Goal: Task Accomplishment & Management: Manage account settings

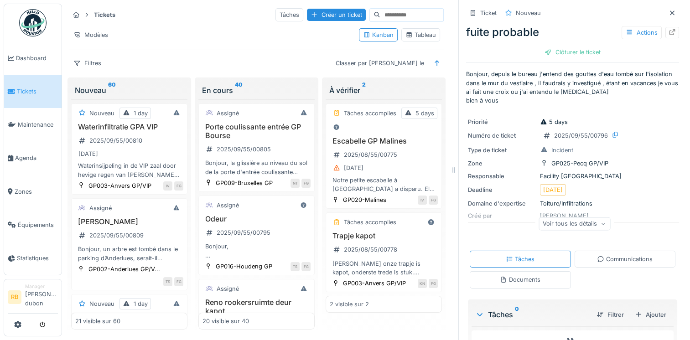
scroll to position [176, 0]
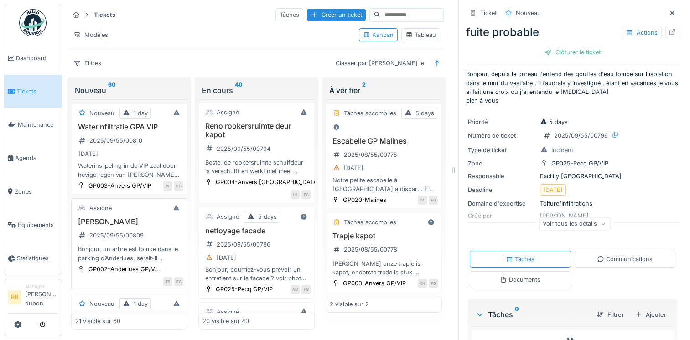
click at [144, 226] on h3 "Arbre Anderlues" at bounding box center [129, 221] width 108 height 9
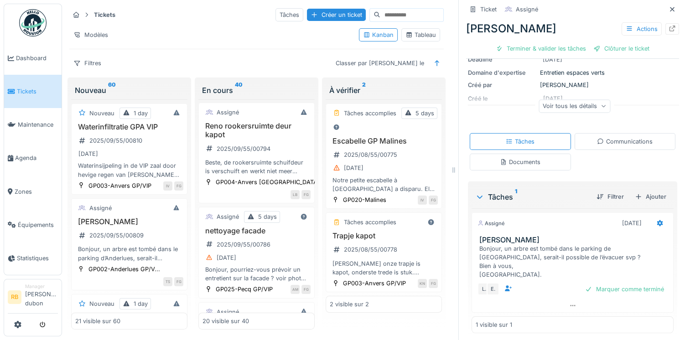
scroll to position [100, 0]
click at [589, 103] on div "Voir tous les détails" at bounding box center [574, 106] width 72 height 13
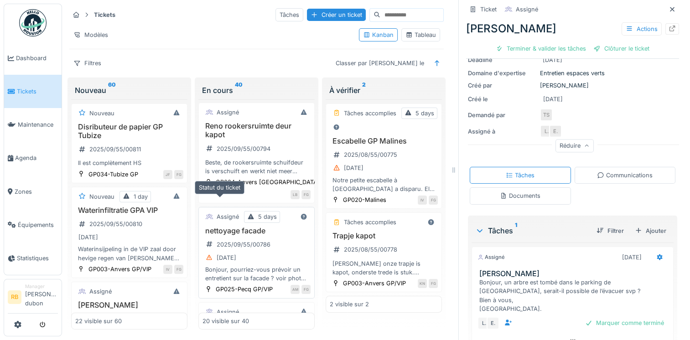
scroll to position [0, 0]
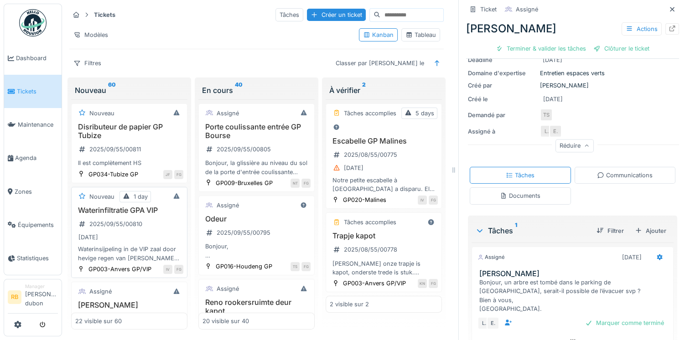
click at [148, 238] on div "04/09/2025" at bounding box center [129, 237] width 108 height 11
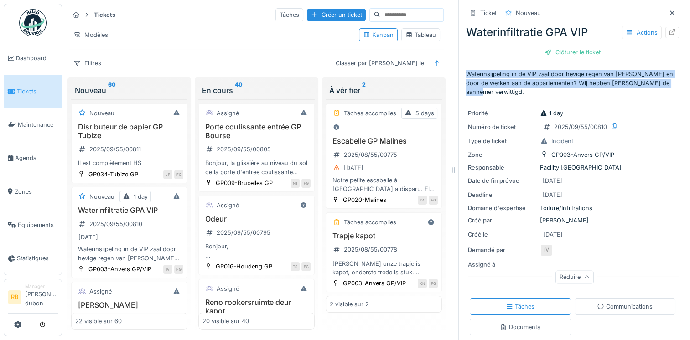
drag, startPoint x: 662, startPoint y: 83, endPoint x: 475, endPoint y: 57, distance: 189.1
click at [475, 57] on div "Ticket Nouveau Waterinfiltratie GPA VIP Actions Clôturer le ticket Waterinsijpe…" at bounding box center [572, 221] width 213 height 443
copy p "Waterinsijpeling in de VIP zaal door hevige regen van gisteren en door de werke…"
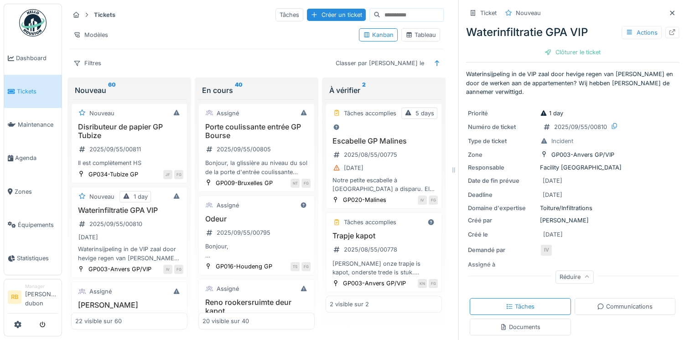
click at [632, 103] on div "Priorité 1 day Numéro de ticket 2025/09/55/00810 Type de ticket Incident Zone G…" at bounding box center [572, 195] width 213 height 184
click at [154, 151] on div "Disributeur de papier GP Tubize 2025/09/55/00811 Il est complètement HS" at bounding box center [129, 145] width 108 height 45
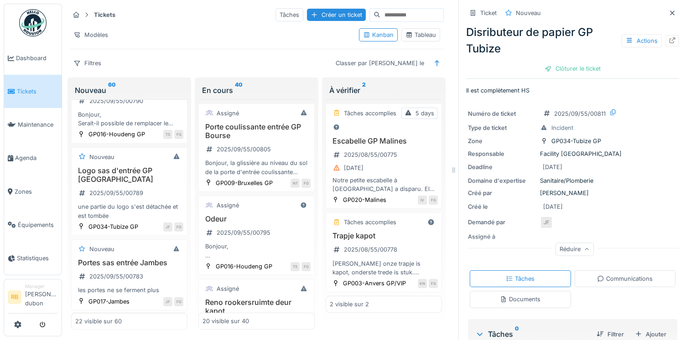
scroll to position [1346, 0]
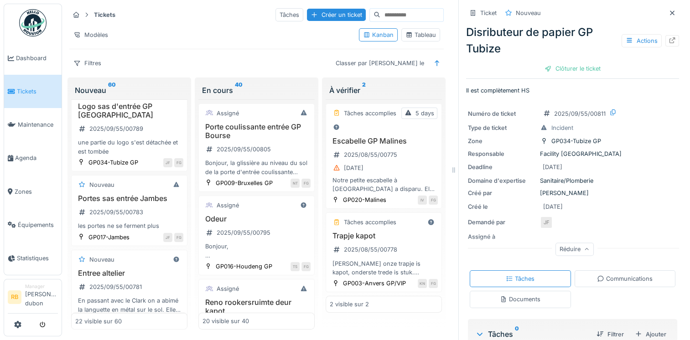
click at [181, 12] on div "Tickets Tâches Créer un ticket" at bounding box center [256, 14] width 374 height 15
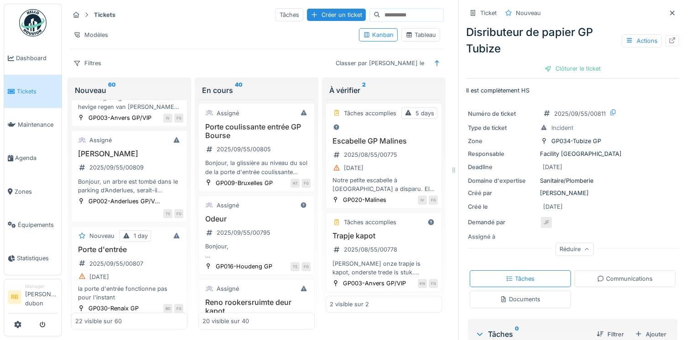
scroll to position [0, 0]
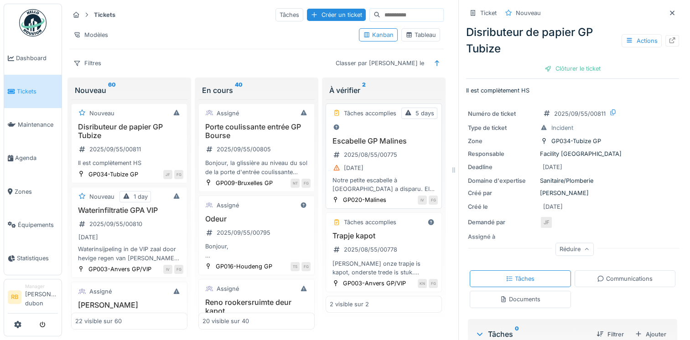
click at [411, 172] on div "Escabelle GP Malines 2025/08/55/00775 31/08/2025 Notre petite escabelle à Malin…" at bounding box center [384, 165] width 108 height 57
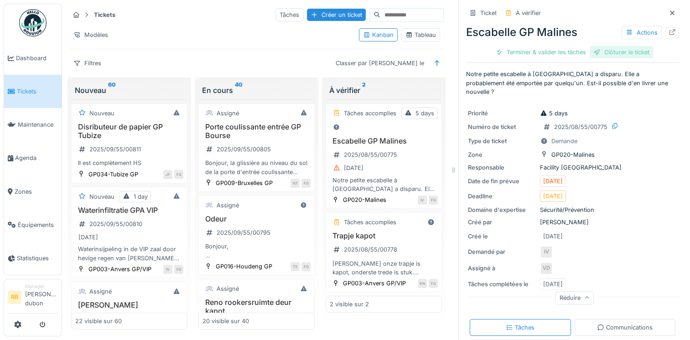
click at [604, 52] on div "Clôturer le ticket" at bounding box center [620, 52] width 63 height 12
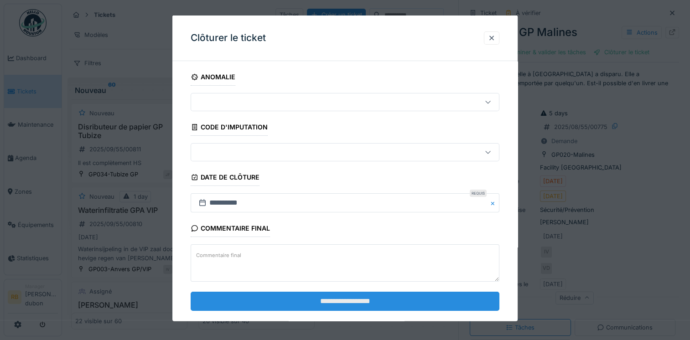
click at [328, 300] on input "**********" at bounding box center [345, 300] width 309 height 19
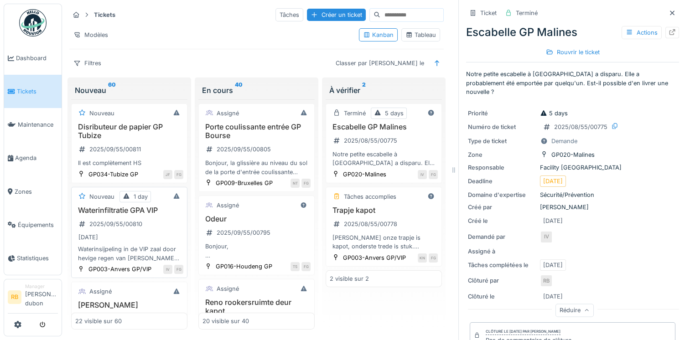
click at [149, 227] on div "Waterinfiltratie GPA VIP 2025/09/55/00810 04/09/2025 Waterinsijpeling in de VIP…" at bounding box center [129, 234] width 108 height 57
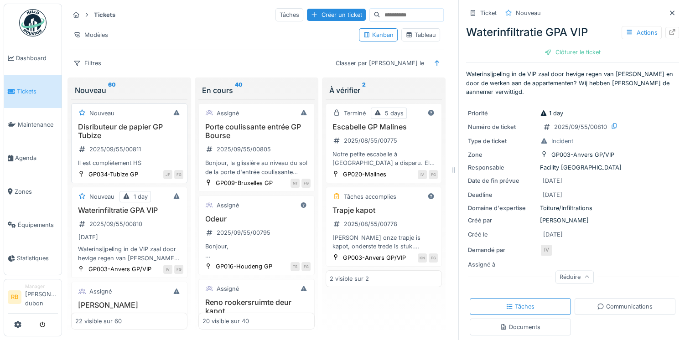
click at [148, 149] on div "Disributeur de papier GP Tubize 2025/09/55/00811 Il est complètement HS" at bounding box center [129, 145] width 108 height 45
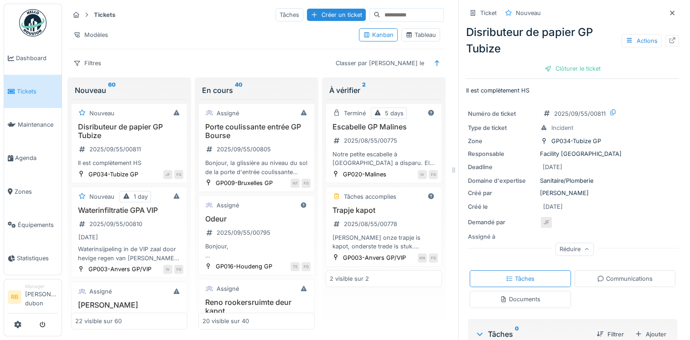
scroll to position [73, 0]
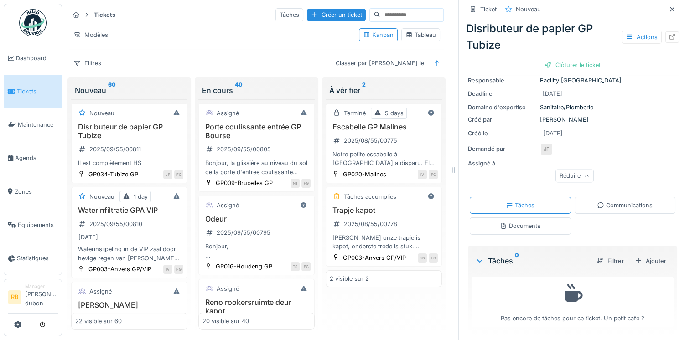
click at [505, 232] on div "Documents" at bounding box center [520, 225] width 101 height 17
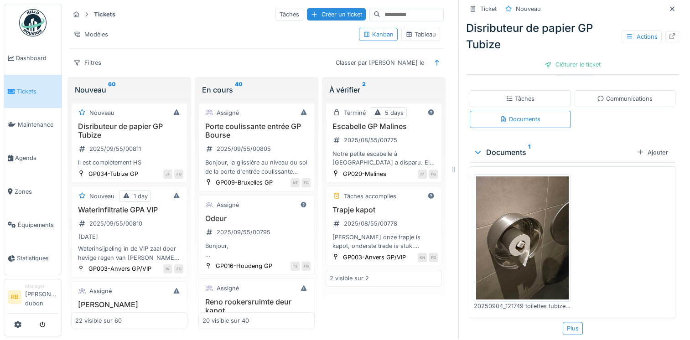
scroll to position [180, 0]
click at [535, 230] on img at bounding box center [522, 237] width 93 height 123
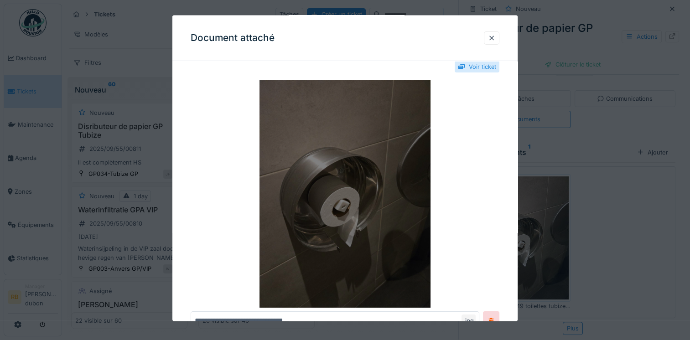
scroll to position [14, 0]
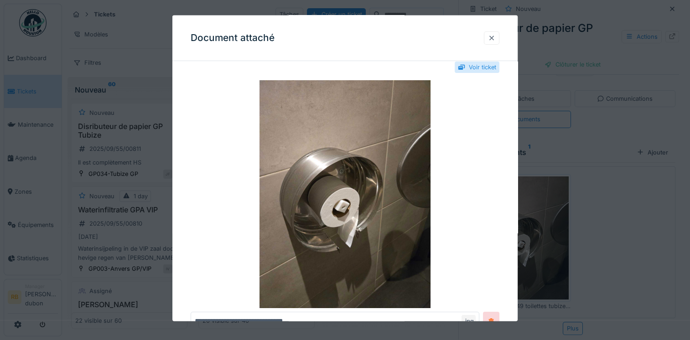
click at [495, 37] on div at bounding box center [491, 37] width 7 height 9
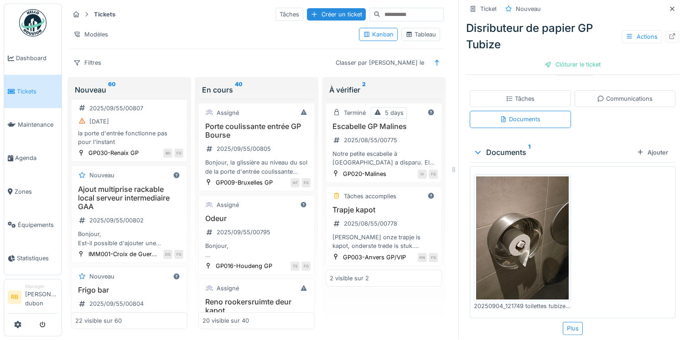
scroll to position [306, 0]
click at [134, 259] on div "IMM001-Croix de Guer... DG FG" at bounding box center [129, 254] width 108 height 10
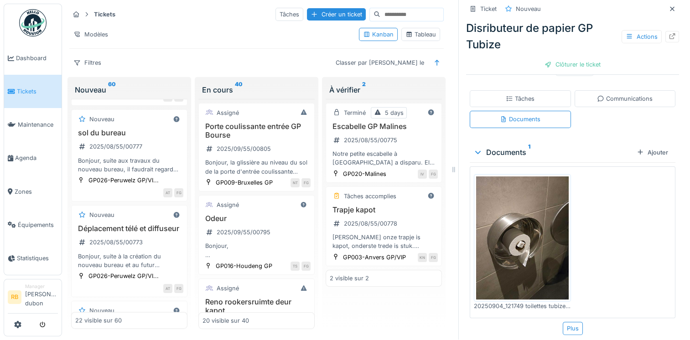
scroll to position [1570, 0]
click at [146, 89] on div "Entree altelier 2025/09/55/00781 En passant avec le Clark on a abimé la languet…" at bounding box center [129, 66] width 108 height 45
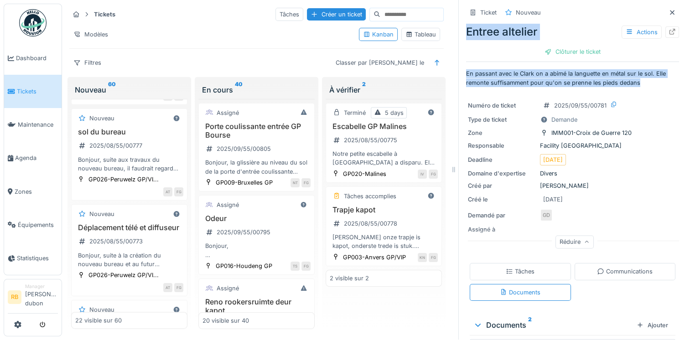
drag, startPoint x: 645, startPoint y: 69, endPoint x: 459, endPoint y: 26, distance: 190.5
click at [466, 26] on div "Ticket Nouveau Entree altelier Actions Clôturer le ticket En passant avec le Cl…" at bounding box center [572, 298] width 213 height 596
copy div "Entree altelier Actions Clôturer le ticket En passant avec le Clark on a abimé …"
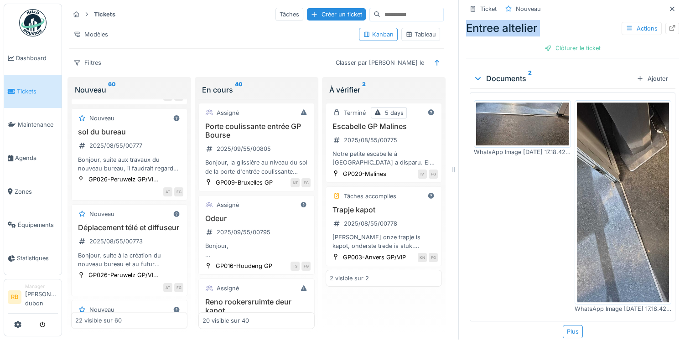
click at [598, 189] on img at bounding box center [623, 203] width 93 height 200
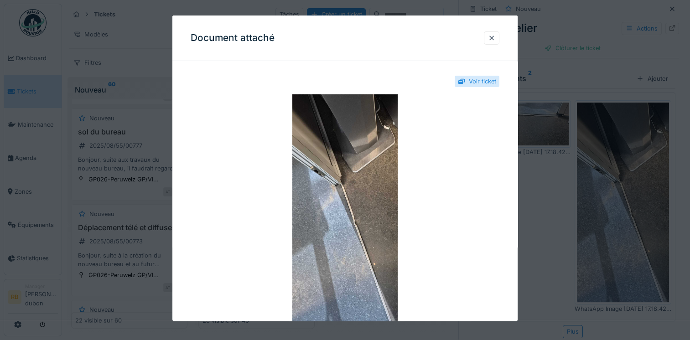
click at [420, 49] on div "Document attaché" at bounding box center [344, 38] width 345 height 46
click at [495, 41] on div at bounding box center [491, 37] width 7 height 9
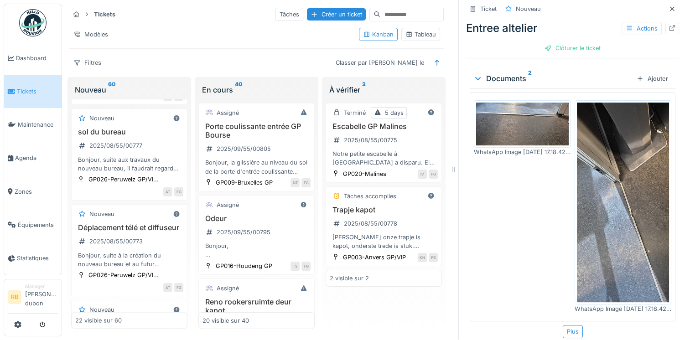
click at [520, 105] on img at bounding box center [522, 124] width 93 height 43
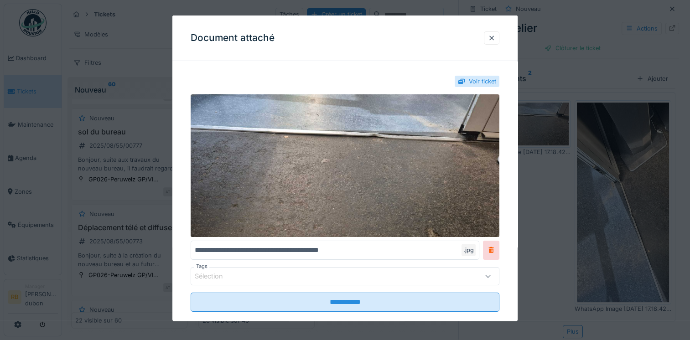
click at [433, 39] on div "Document attaché" at bounding box center [344, 38] width 345 height 46
click at [494, 37] on div at bounding box center [491, 37] width 7 height 9
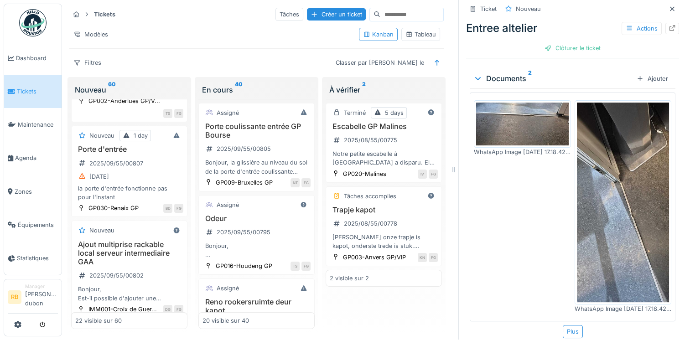
scroll to position [0, 0]
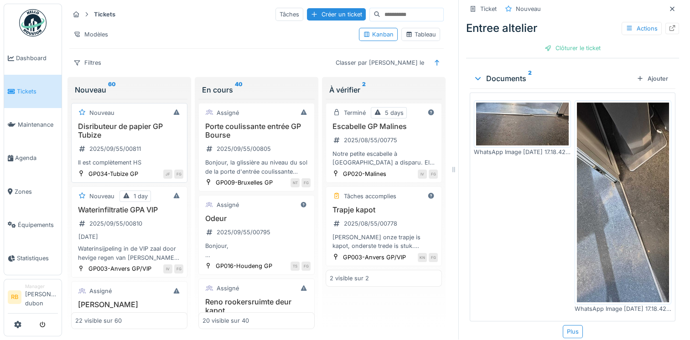
click at [150, 128] on h3 "Disributeur de papier GP Tubize" at bounding box center [129, 130] width 108 height 17
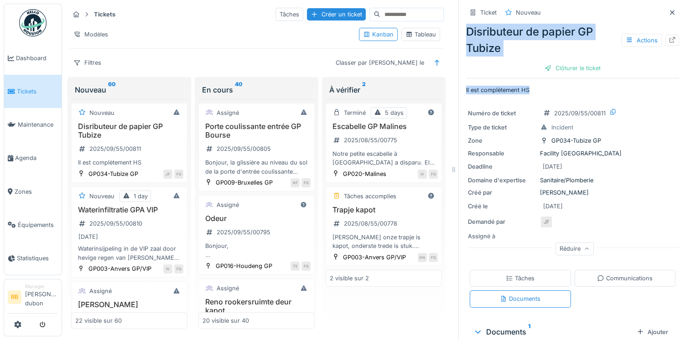
drag, startPoint x: 527, startPoint y: 86, endPoint x: 458, endPoint y: 21, distance: 94.8
click at [458, 21] on div "Ticket Nouveau Disributeur de papier GP Tubize Actions Clôturer le ticket Il es…" at bounding box center [572, 170] width 228 height 340
copy div "Disributeur de papier GP Tubize Actions Clôturer le ticket Il est complètement …"
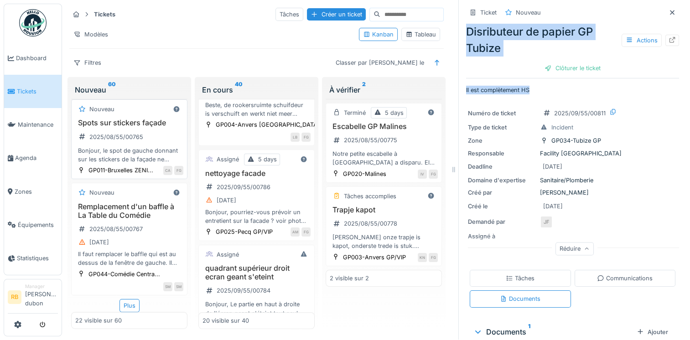
scroll to position [1882, 0]
click at [125, 299] on div "Plus" at bounding box center [129, 305] width 20 height 13
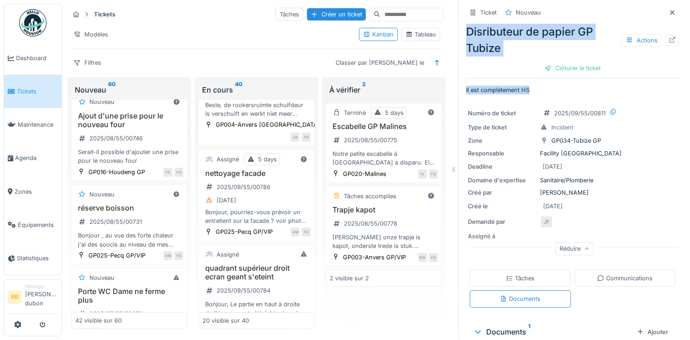
scroll to position [2191, 0]
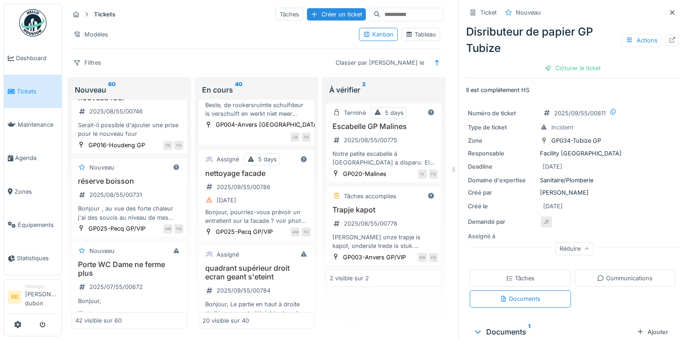
click at [150, 27] on div "22/08/2025" at bounding box center [129, 20] width 108 height 11
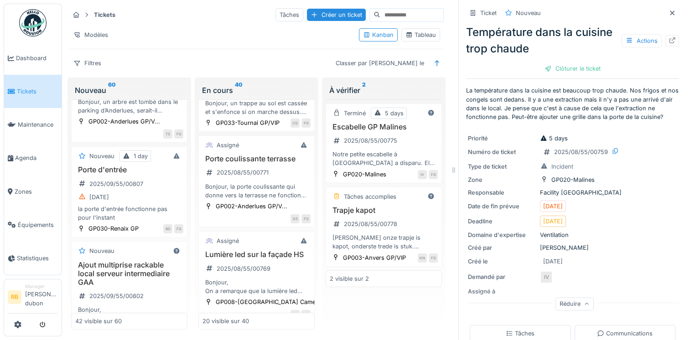
scroll to position [231, 0]
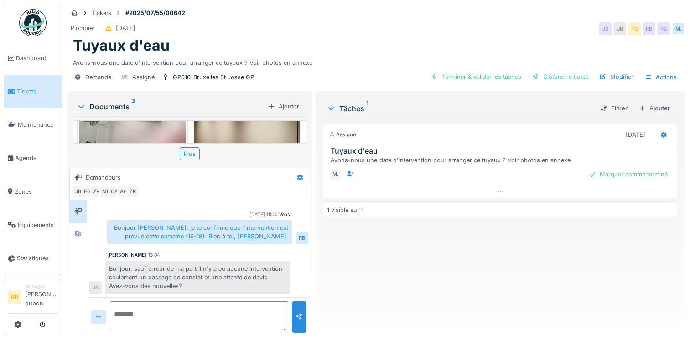
scroll to position [57, 0]
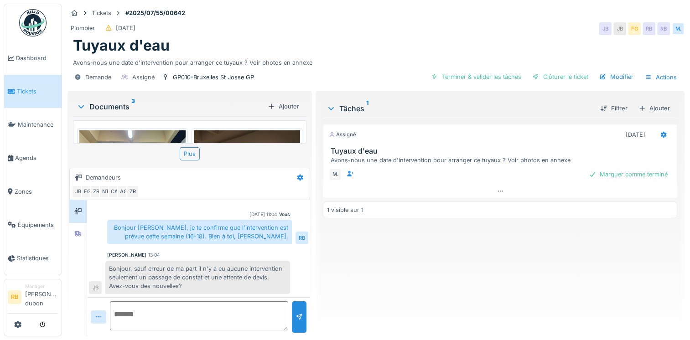
scroll to position [7, 0]
click at [150, 309] on textarea at bounding box center [199, 315] width 178 height 29
paste textarea "**********"
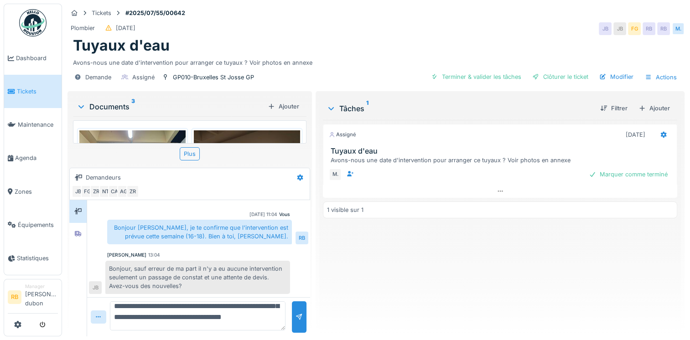
scroll to position [43, 0]
click at [116, 320] on textarea "**********" at bounding box center [197, 315] width 175 height 29
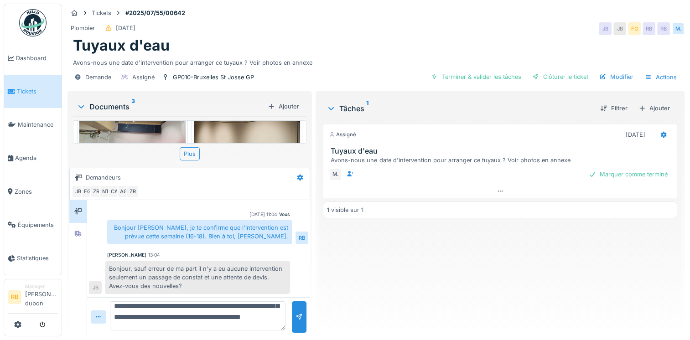
scroll to position [46, 0]
click at [155, 316] on textarea "**********" at bounding box center [197, 315] width 175 height 29
type textarea "**********"
click at [298, 313] on div at bounding box center [298, 317] width 7 height 9
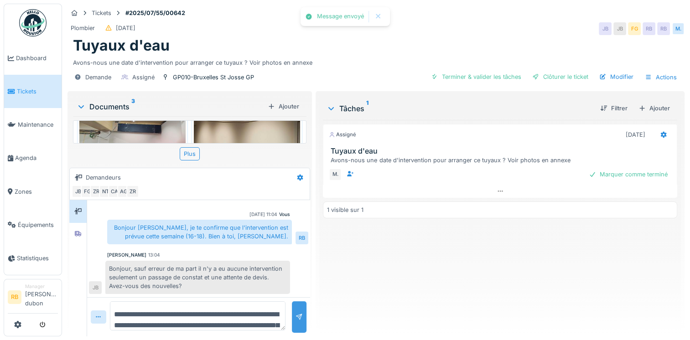
scroll to position [84, 0]
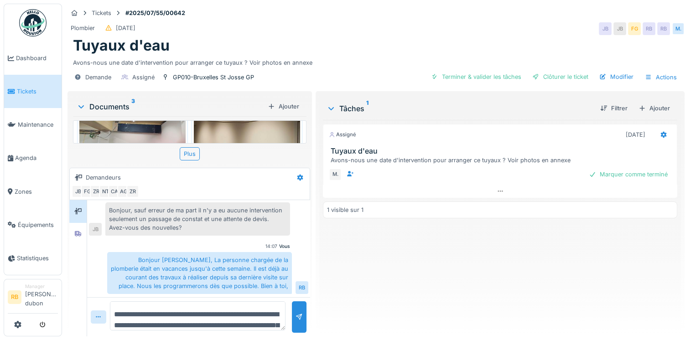
click at [162, 308] on textarea "**********" at bounding box center [197, 315] width 175 height 29
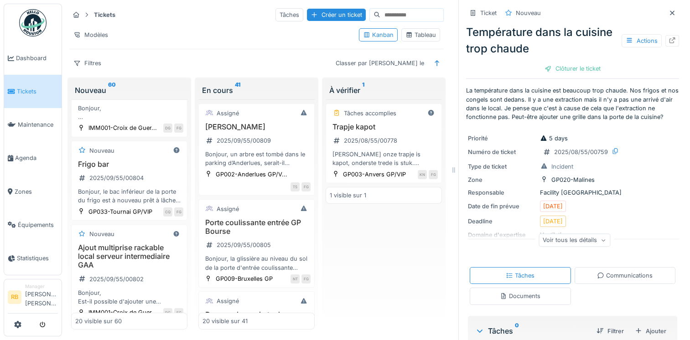
scroll to position [328, 0]
click at [157, 169] on h3 "Frigo bar" at bounding box center [129, 164] width 108 height 9
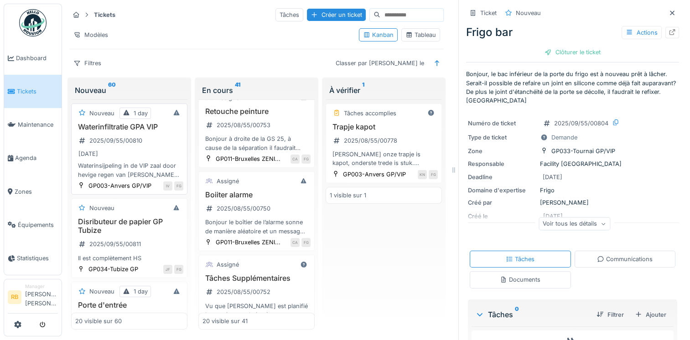
click at [148, 152] on div "04/09/2025" at bounding box center [129, 153] width 108 height 11
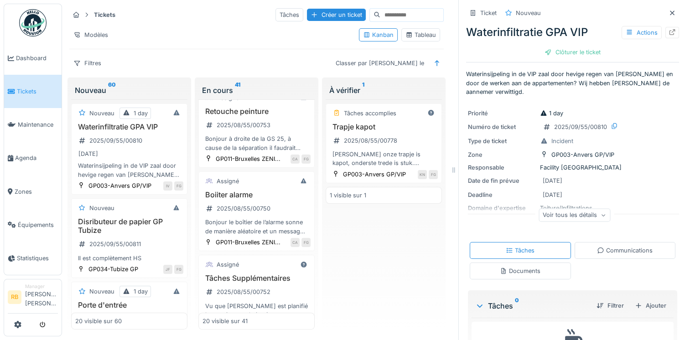
scroll to position [38, 0]
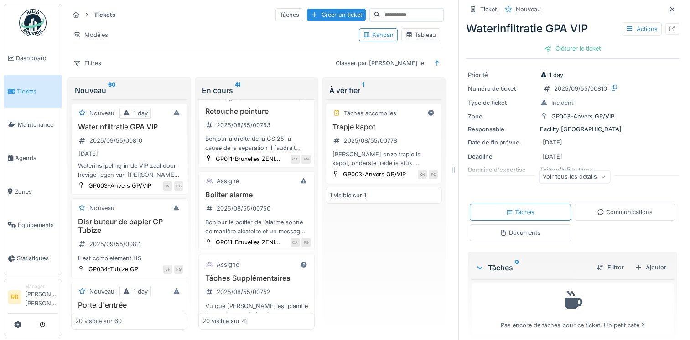
click at [531, 228] on div "Documents" at bounding box center [520, 232] width 41 height 9
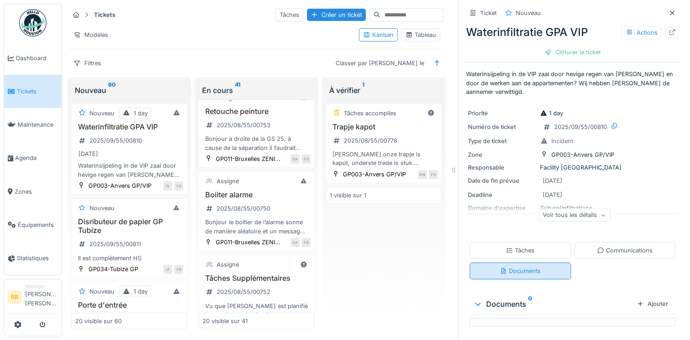
scroll to position [7, 0]
click at [518, 242] on div "Tâches" at bounding box center [520, 250] width 101 height 17
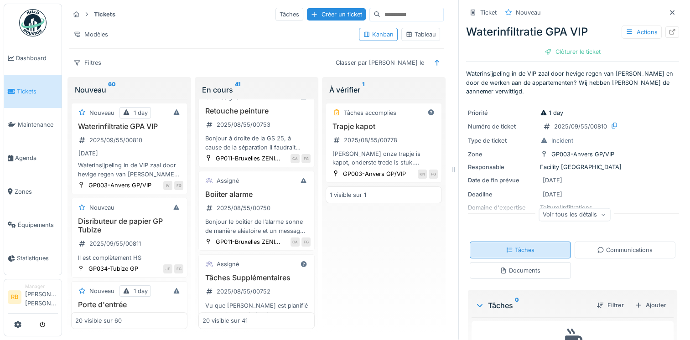
click at [518, 242] on div "Tâches" at bounding box center [520, 250] width 101 height 17
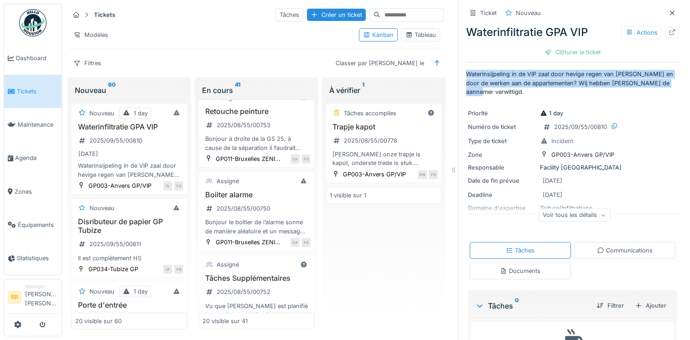
drag, startPoint x: 661, startPoint y: 83, endPoint x: 456, endPoint y: 67, distance: 205.7
click at [458, 67] on div "Ticket Nouveau Waterinfiltratie GPA VIP Actions Clôturer le ticket Waterinsijpe…" at bounding box center [572, 170] width 228 height 340
copy p "Waterinsijpeling in de VIP zaal door hevige regen van gisteren en door de werke…"
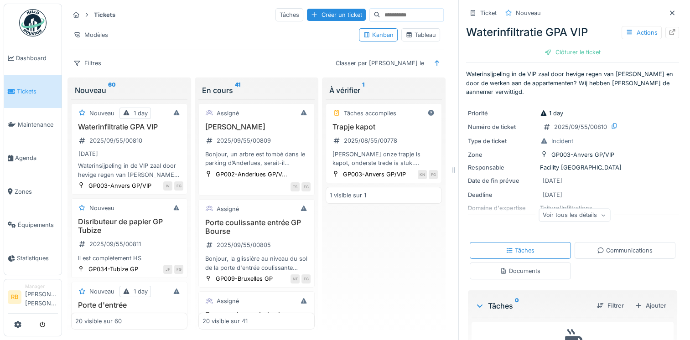
click at [355, 242] on div "Tâches accomplies Trapje kapot 2025/08/55/00778 Dag Abdel onze trapje is kapot,…" at bounding box center [383, 214] width 116 height 231
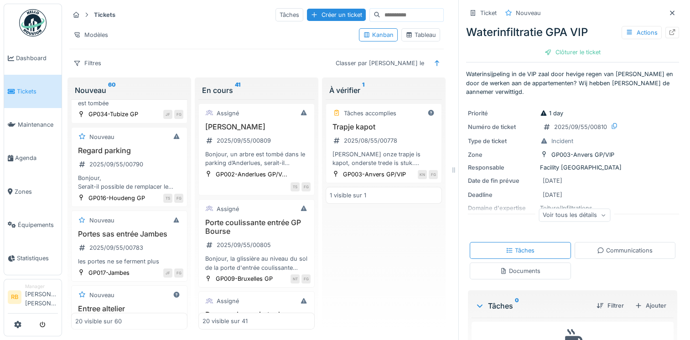
scroll to position [1214, 0]
click at [149, 192] on div "Regard parking 2025/09/55/00790 Bonjour, Serait-il possible de remplacer le reg…" at bounding box center [129, 169] width 108 height 45
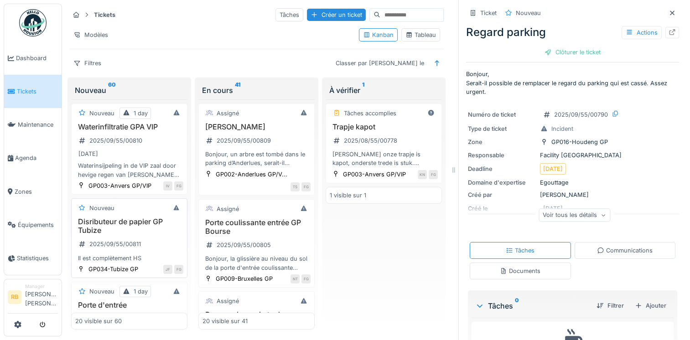
click at [155, 263] on div "Disributeur de papier GP Tubize 2025/09/55/00811 Il est complètement HS" at bounding box center [129, 239] width 108 height 45
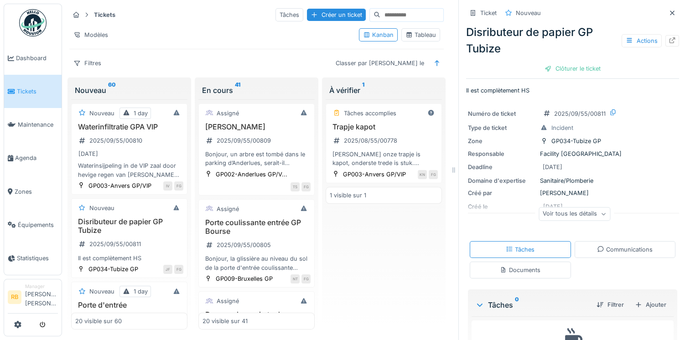
click at [541, 88] on p "Il est complètement HS" at bounding box center [572, 90] width 213 height 9
click at [164, 138] on div "Waterinfiltratie GPA VIP 2025/09/55/00810 04/09/2025 Waterinsijpeling in de VIP…" at bounding box center [129, 151] width 108 height 57
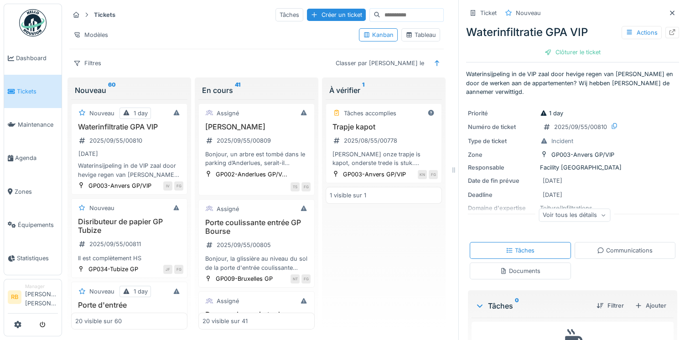
scroll to position [38, 0]
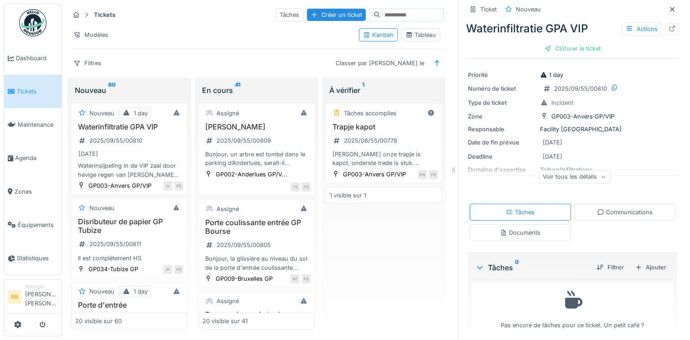
click at [570, 170] on div "Voir tous les détails" at bounding box center [574, 176] width 72 height 13
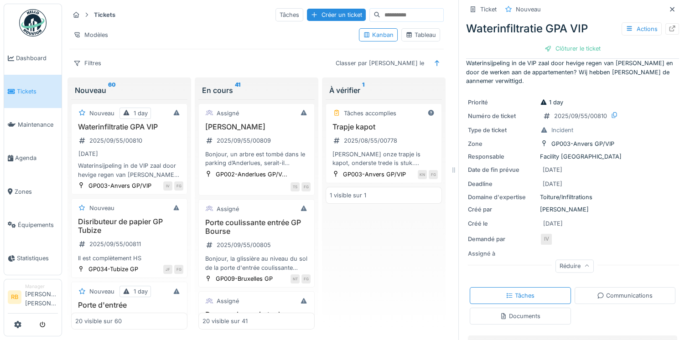
scroll to position [0, 0]
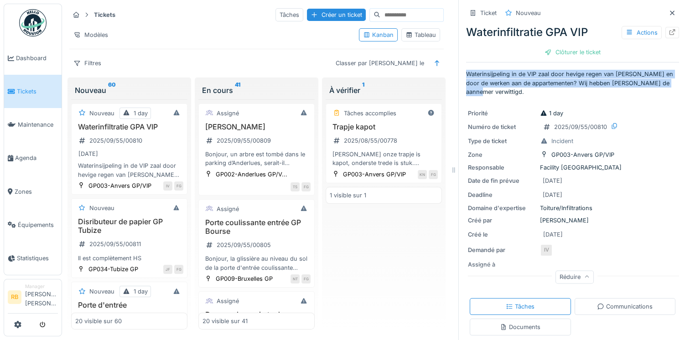
drag, startPoint x: 659, startPoint y: 84, endPoint x: 454, endPoint y: 63, distance: 206.2
click at [458, 63] on div "Ticket Nouveau Waterinfiltratie GPA VIP Actions Clôturer le ticket Waterinsijpe…" at bounding box center [572, 170] width 228 height 340
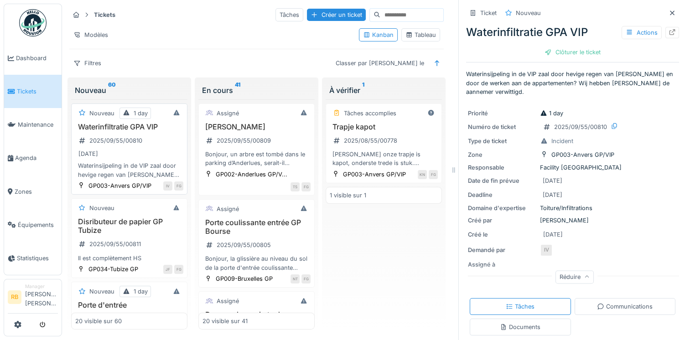
click at [156, 156] on div "04/09/2025" at bounding box center [129, 153] width 108 height 11
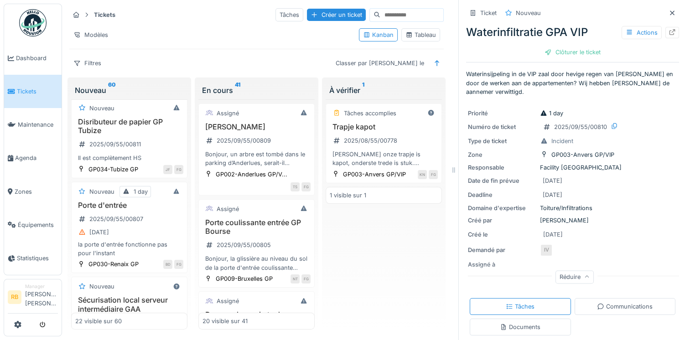
scroll to position [326, 0]
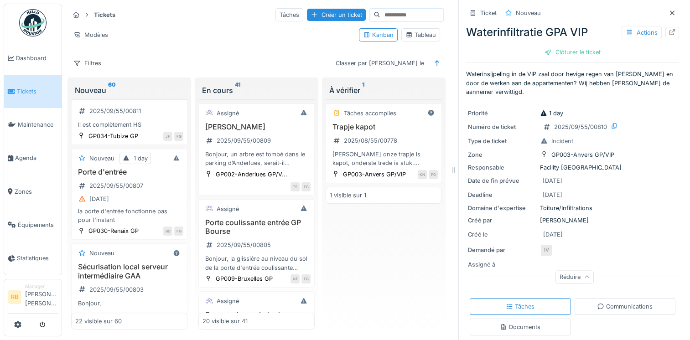
click at [159, 145] on div "Nouveau Disributeur de papier GP Tubize 2025/09/55/00811 Il est complètement HS…" at bounding box center [129, 105] width 116 height 80
click at [154, 102] on h3 "Disributeur de papier GP Tubize" at bounding box center [129, 92] width 108 height 17
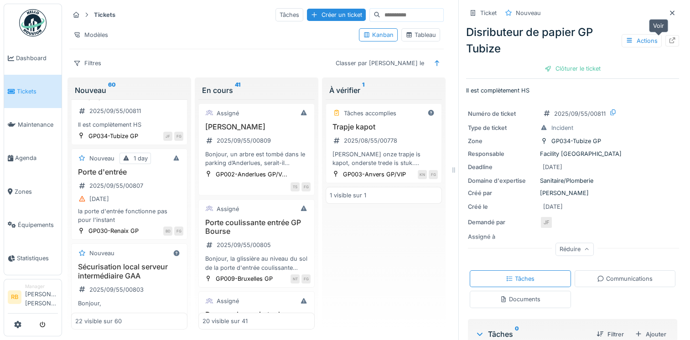
click at [668, 38] on icon at bounding box center [671, 40] width 7 height 6
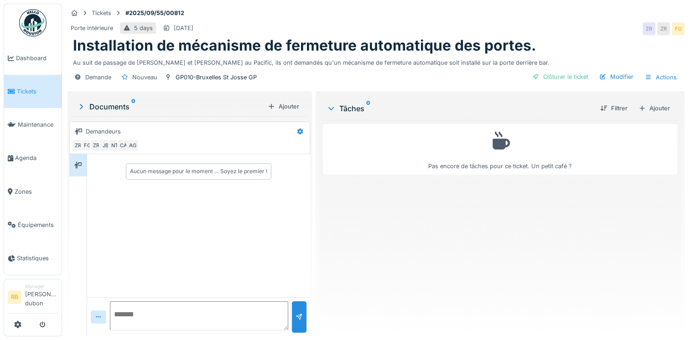
click at [93, 106] on div "Documents 0" at bounding box center [170, 106] width 187 height 11
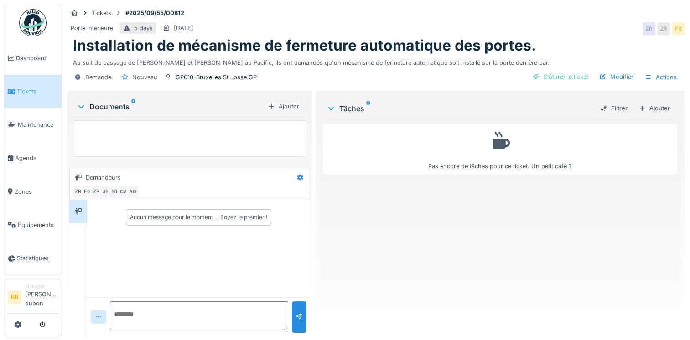
click at [93, 106] on div "Documents 0" at bounding box center [170, 106] width 187 height 11
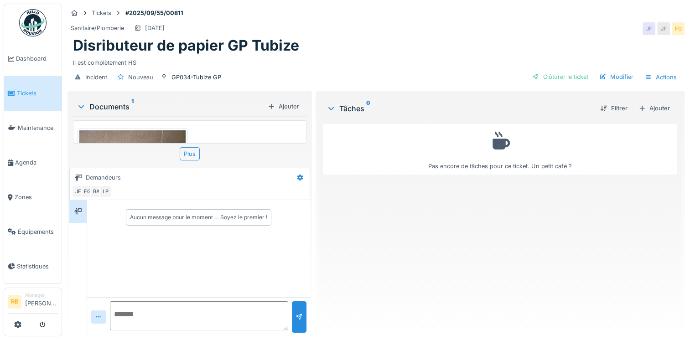
click at [124, 138] on img at bounding box center [132, 201] width 106 height 142
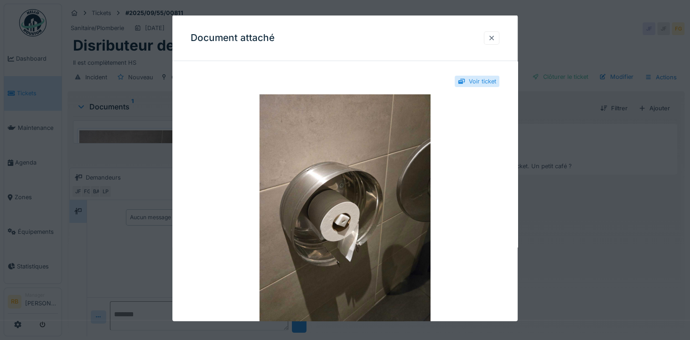
click at [492, 31] on div at bounding box center [491, 37] width 15 height 13
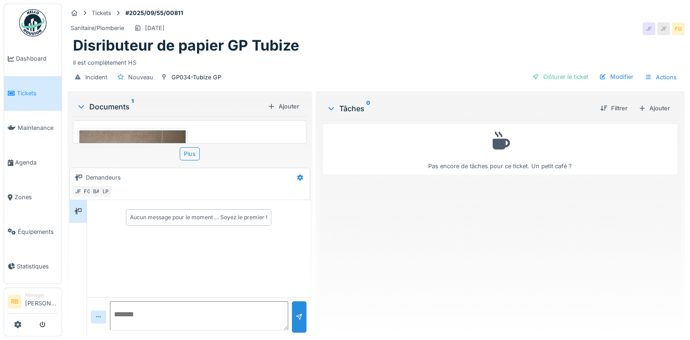
click at [78, 328] on div at bounding box center [78, 268] width 18 height 136
click at [30, 52] on link "Dashboard" at bounding box center [32, 58] width 57 height 35
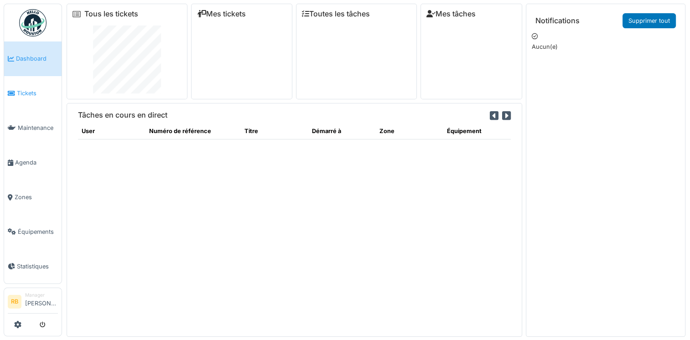
click at [30, 92] on span "Tickets" at bounding box center [37, 93] width 41 height 9
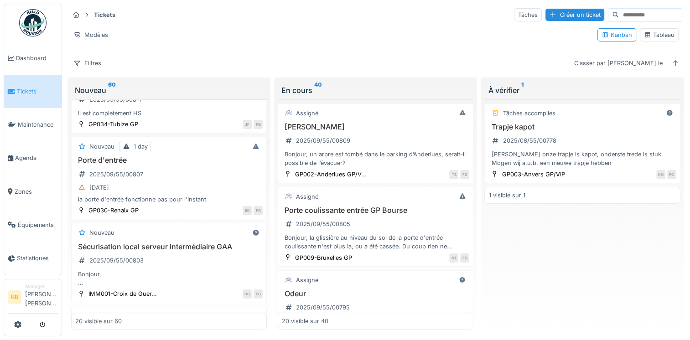
scroll to position [309, 0]
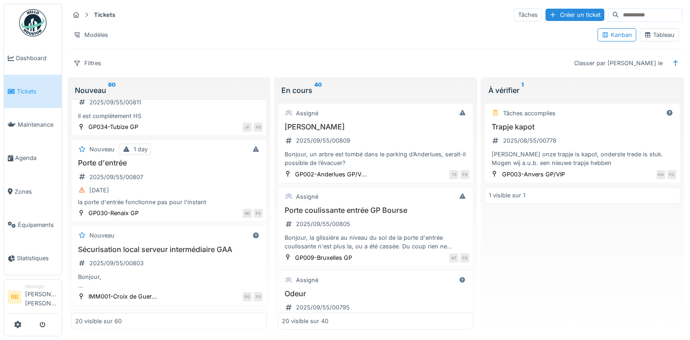
click at [165, 175] on div "Porte d'entrée 2025/09/55/00807 03/09/2025 la porte d'entrée fonctionne pas pou…" at bounding box center [168, 183] width 187 height 48
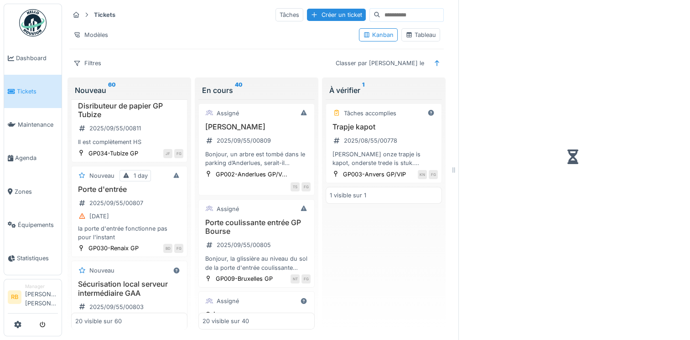
scroll to position [372, 0]
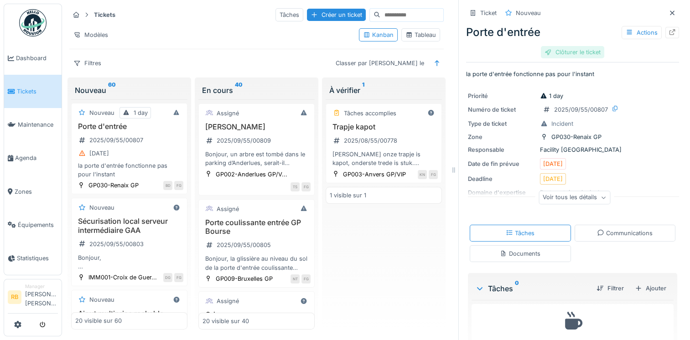
click at [581, 52] on div "Clôturer le ticket" at bounding box center [572, 52] width 63 height 12
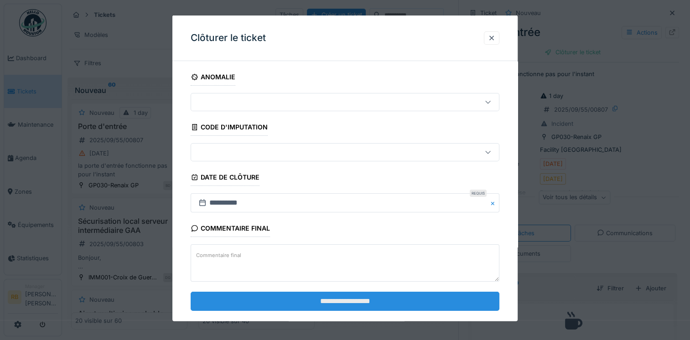
click at [339, 296] on input "**********" at bounding box center [345, 300] width 309 height 19
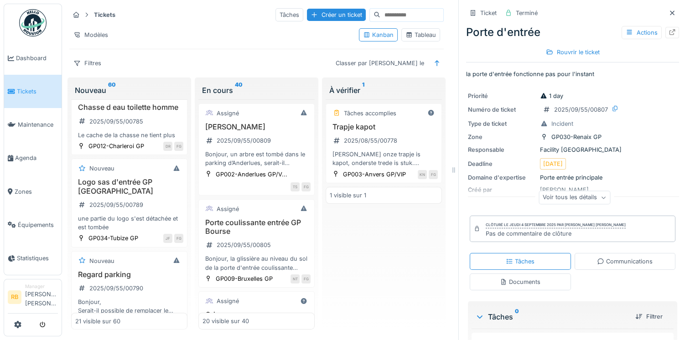
scroll to position [1300, 0]
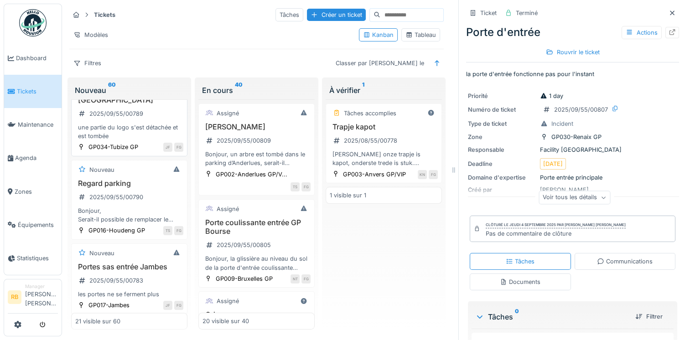
click at [150, 140] on div "Logo sas d'entrée GP Tubize 2025/09/55/00789 une partie du logo s'est détachée …" at bounding box center [129, 114] width 108 height 54
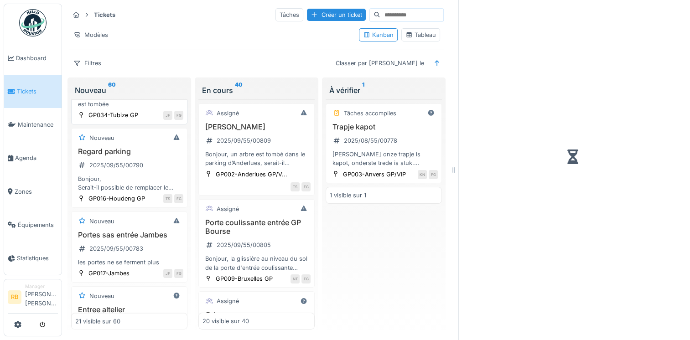
scroll to position [1331, 0]
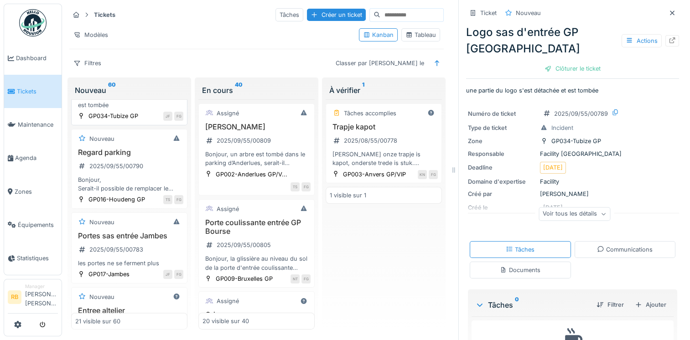
click at [171, 109] on div "Logo sas d'entrée GP Tubize 2025/09/55/00789 une partie du logo s'est détachée …" at bounding box center [129, 83] width 108 height 54
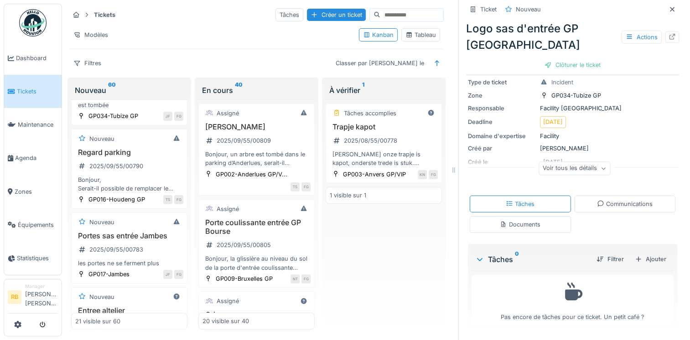
click at [512, 220] on div "Documents" at bounding box center [520, 224] width 41 height 9
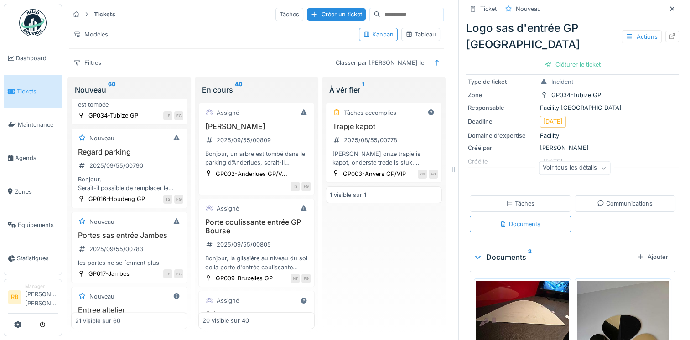
scroll to position [152, 0]
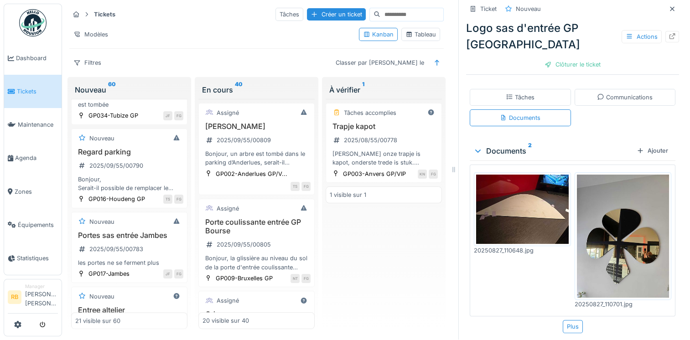
click at [604, 229] on img at bounding box center [623, 236] width 93 height 123
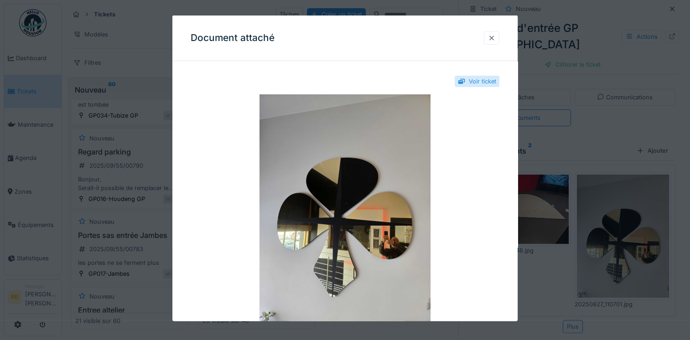
click at [495, 35] on div at bounding box center [491, 37] width 7 height 9
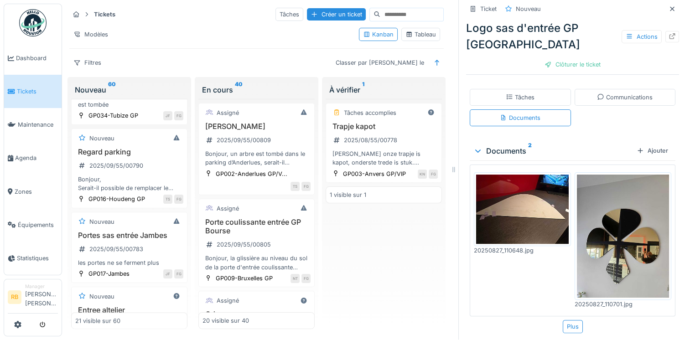
click at [490, 207] on img at bounding box center [522, 209] width 93 height 69
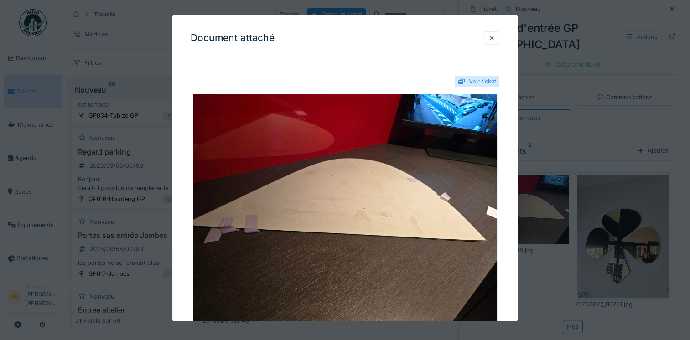
click at [493, 36] on div at bounding box center [491, 37] width 7 height 9
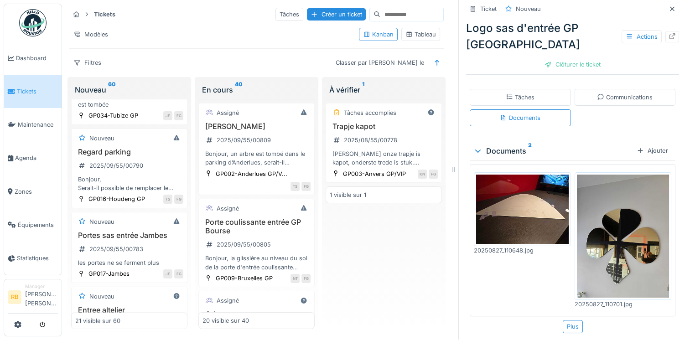
click at [582, 258] on img at bounding box center [623, 236] width 93 height 123
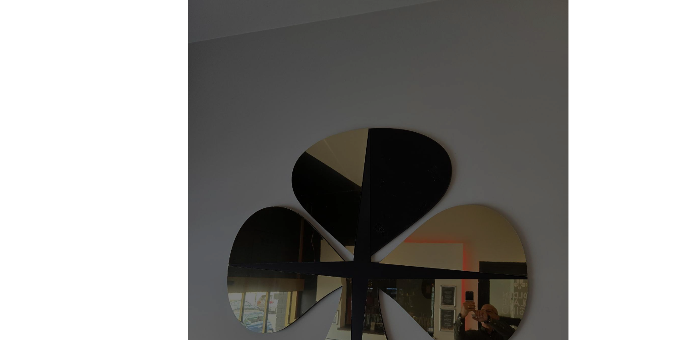
scroll to position [5, 0]
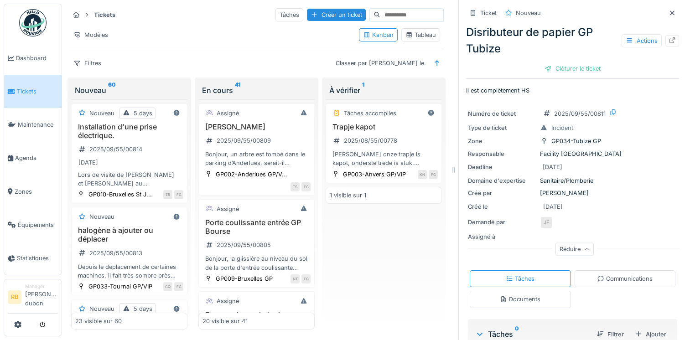
scroll to position [442, 0]
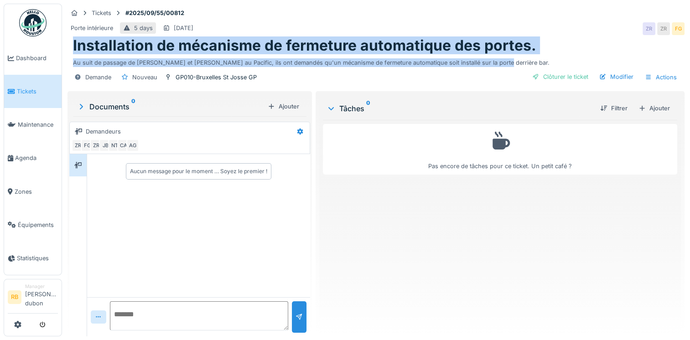
drag, startPoint x: 492, startPoint y: 61, endPoint x: 66, endPoint y: 41, distance: 427.1
click at [66, 41] on div "Tickets #2025/09/55/00812 Porte intérieure 5 days [DATE] ZR ZR FG Installation …" at bounding box center [376, 47] width 620 height 86
copy div "Installation de mécanisme de fermeture automatique des portes. Au suit de passa…"
